Goal: Task Accomplishment & Management: Use online tool/utility

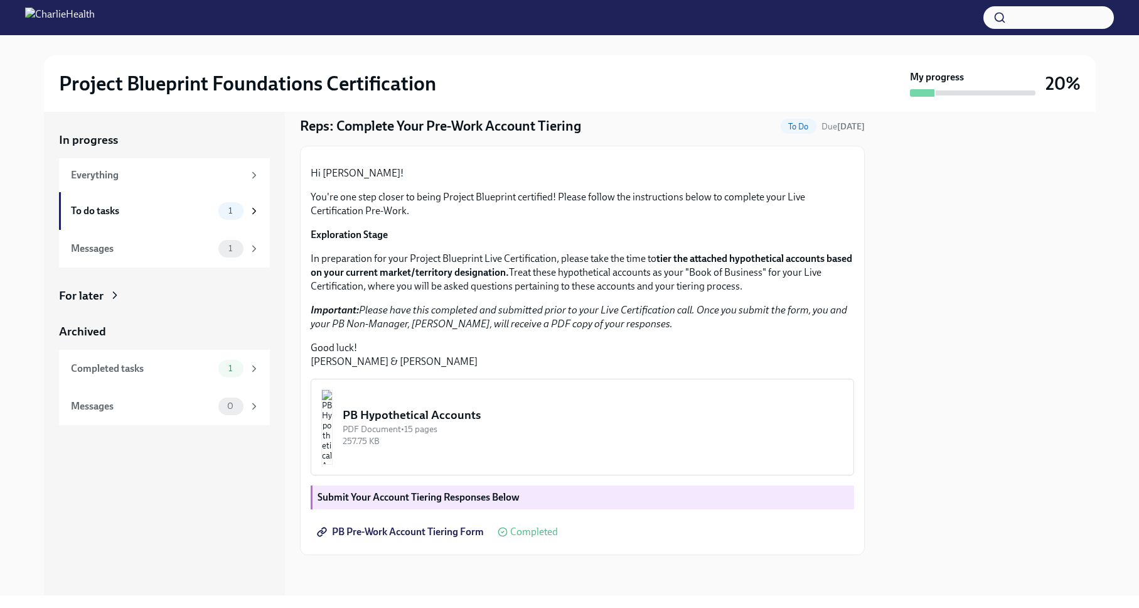
scroll to position [170, 0]
click at [333, 424] on img "button" at bounding box center [326, 426] width 11 height 75
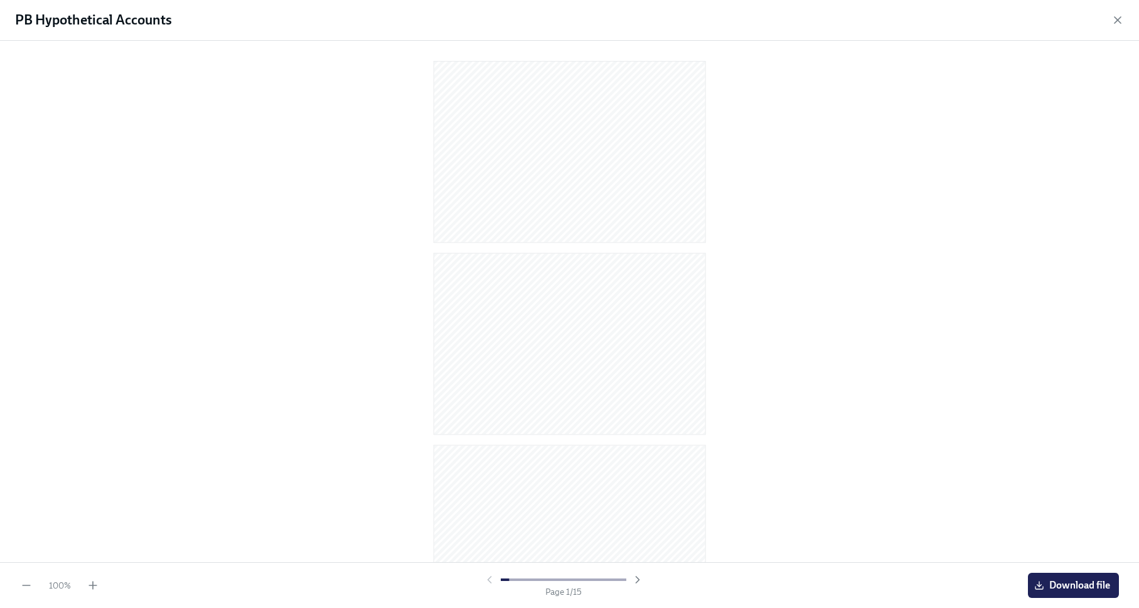
click at [130, 586] on div "Page 1 / 15" at bounding box center [563, 585] width 919 height 24
click at [89, 585] on icon "button" at bounding box center [93, 585] width 8 height 0
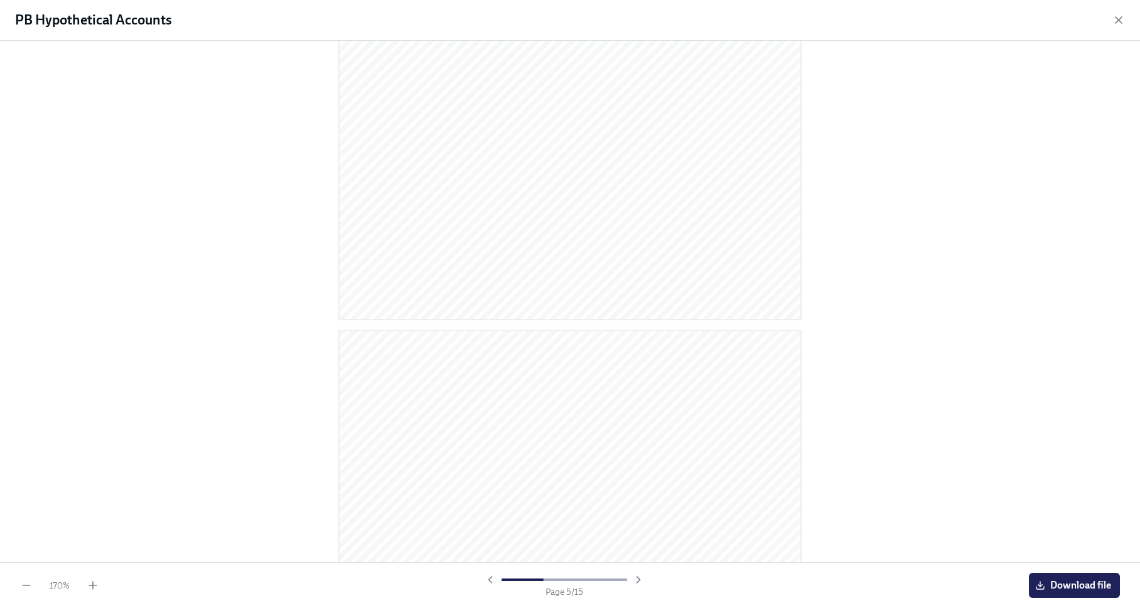
scroll to position [0, 0]
click at [923, 306] on div at bounding box center [570, 299] width 1100 height 496
click at [267, 140] on div at bounding box center [570, 210] width 623 height 319
drag, startPoint x: 1067, startPoint y: 264, endPoint x: 1035, endPoint y: 266, distance: 31.4
click at [1066, 265] on div at bounding box center [570, 299] width 1100 height 496
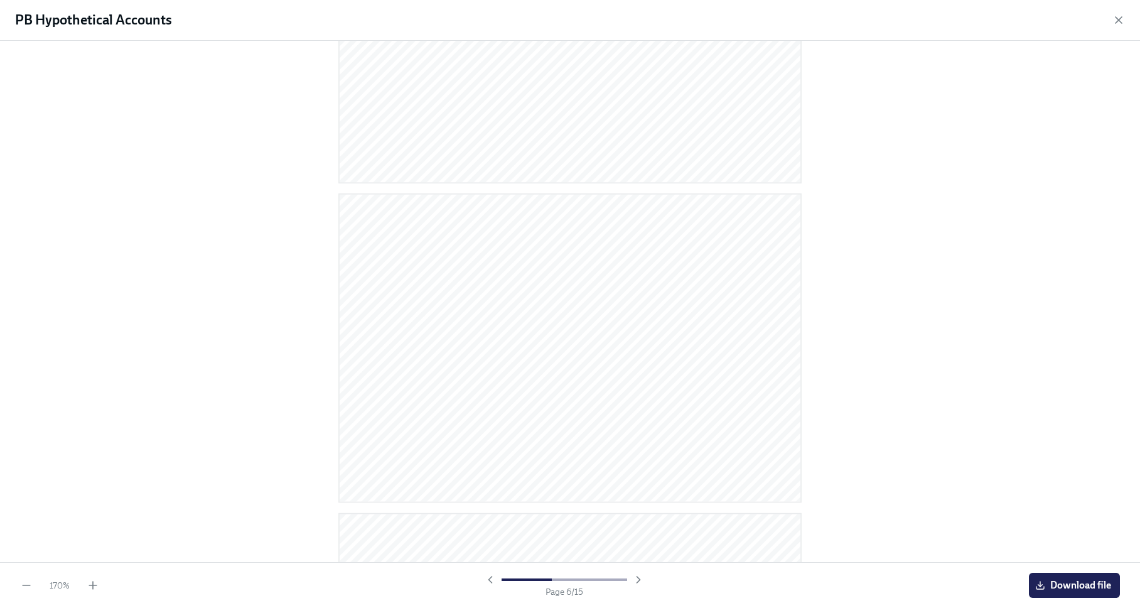
scroll to position [1480, 0]
click at [837, 388] on div at bounding box center [570, 326] width 623 height 319
